Goal: Task Accomplishment & Management: Use online tool/utility

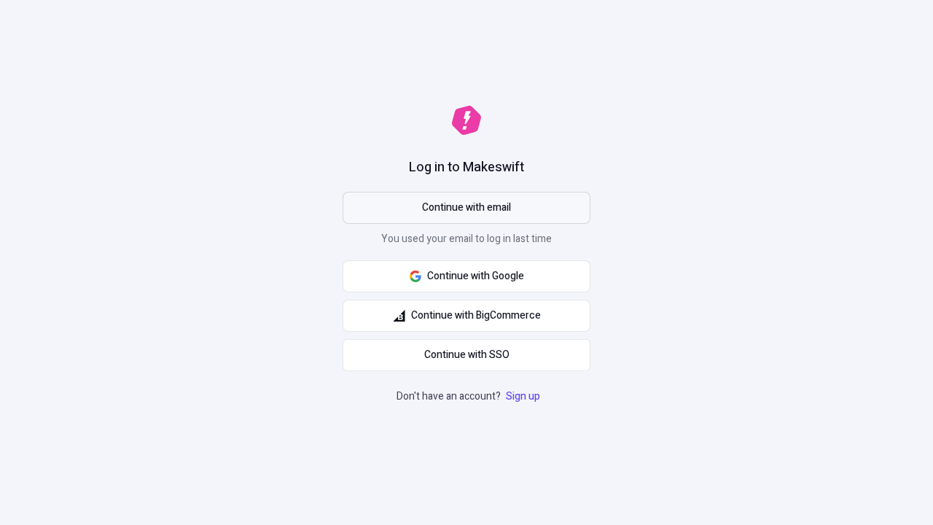
click at [466, 208] on span "Continue with email" at bounding box center [466, 208] width 89 height 16
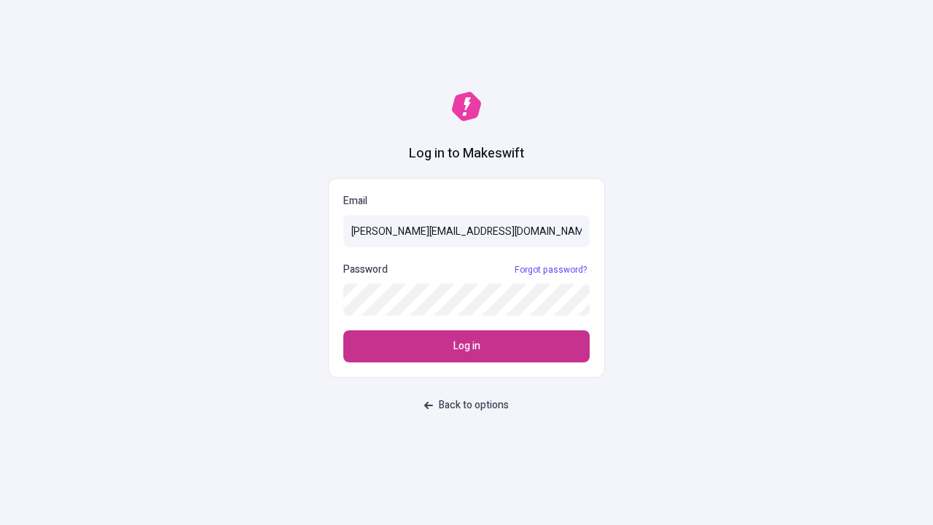
click at [466, 346] on span "Log in" at bounding box center [466, 346] width 27 height 16
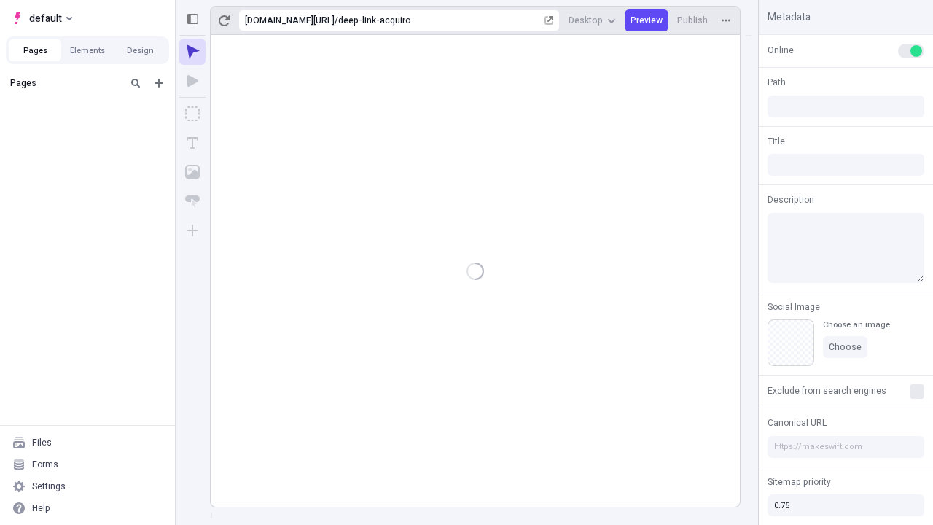
type input "/deep-link-acquiro"
